Goal: Task Accomplishment & Management: Manage account settings

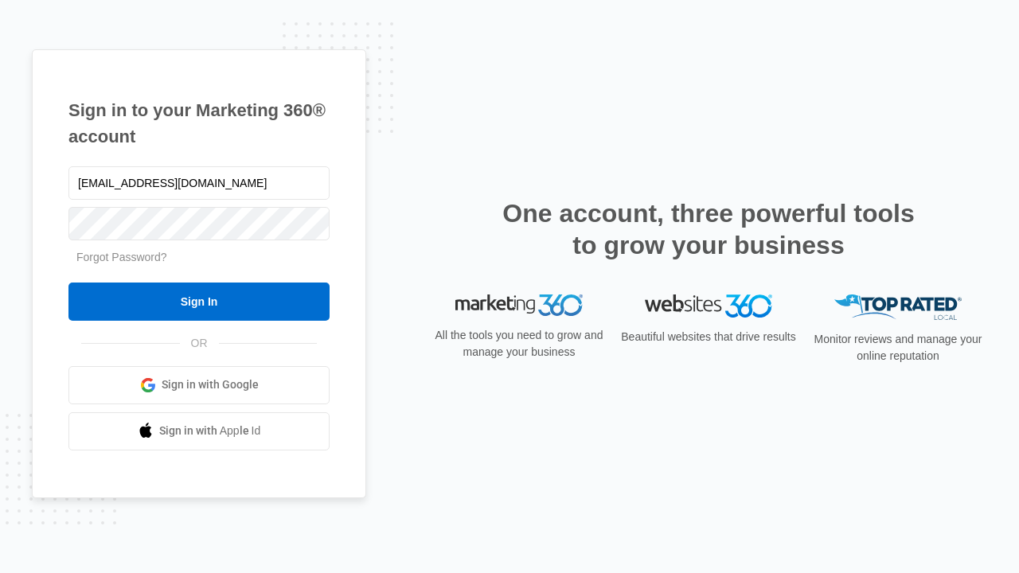
type input "[EMAIL_ADDRESS][DOMAIN_NAME]"
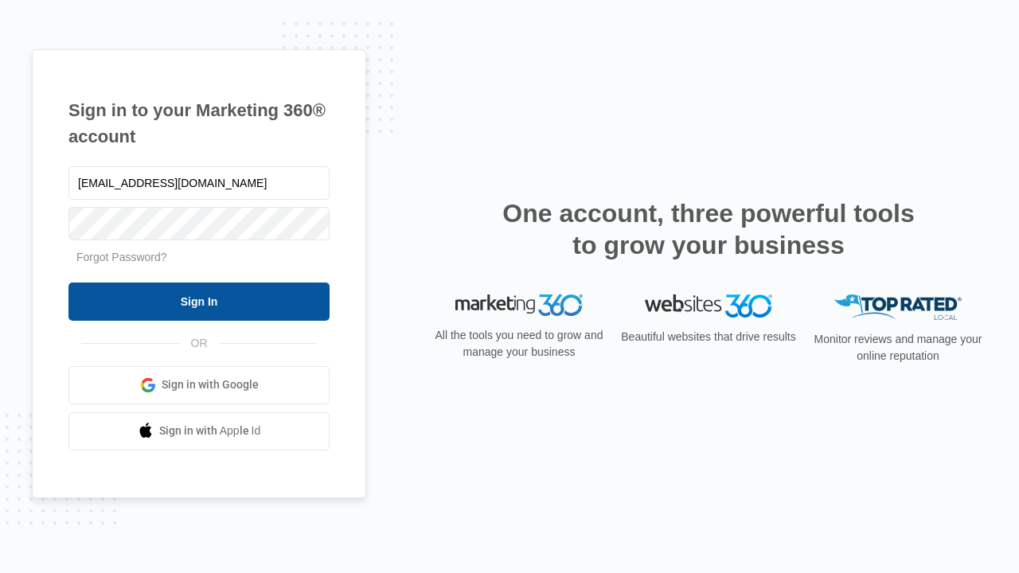
click at [199, 301] on input "Sign In" at bounding box center [198, 302] width 261 height 38
